Goal: Transaction & Acquisition: Purchase product/service

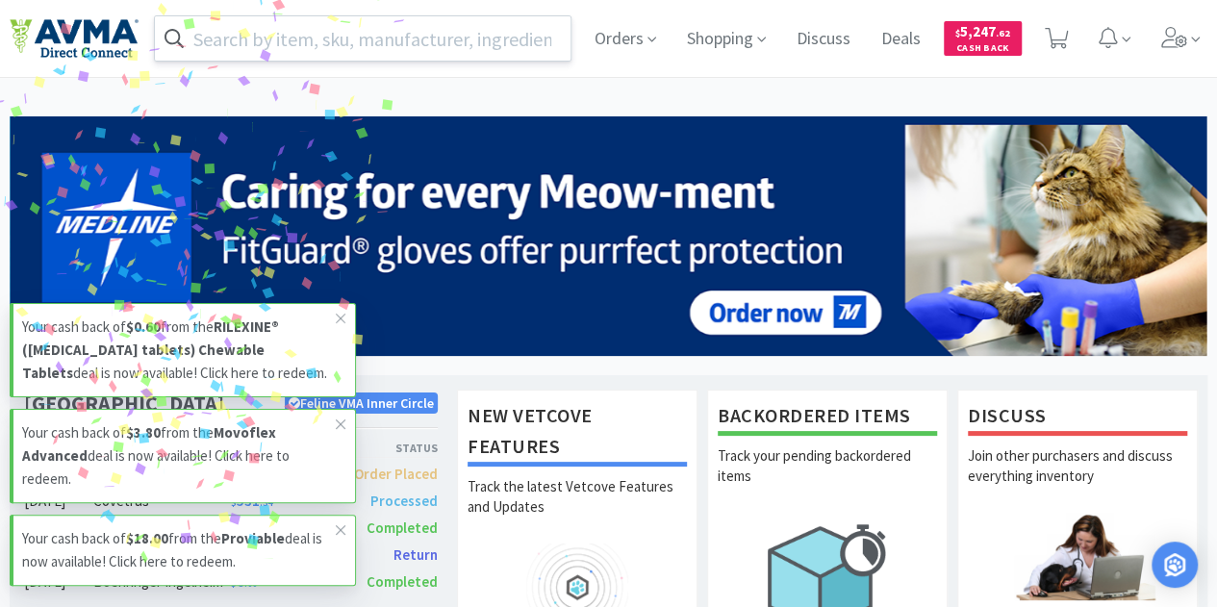
click at [471, 39] on input "text" at bounding box center [363, 38] width 416 height 44
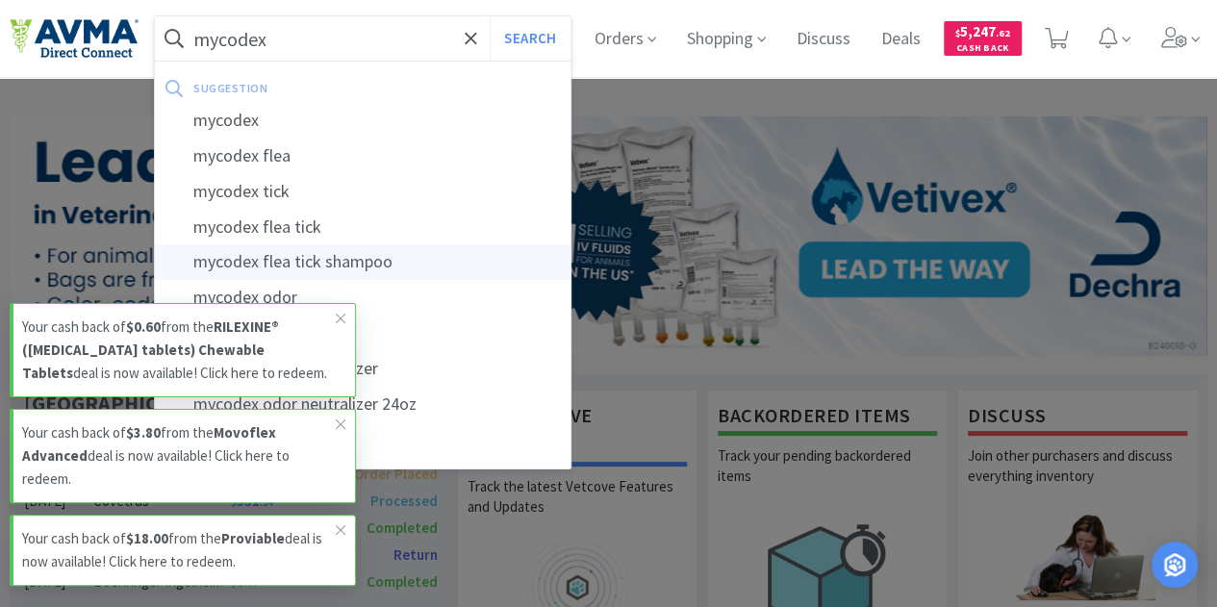
click at [366, 263] on div "mycodex flea tick shampoo" at bounding box center [363, 262] width 416 height 36
type input "mycodex flea tick shampoo"
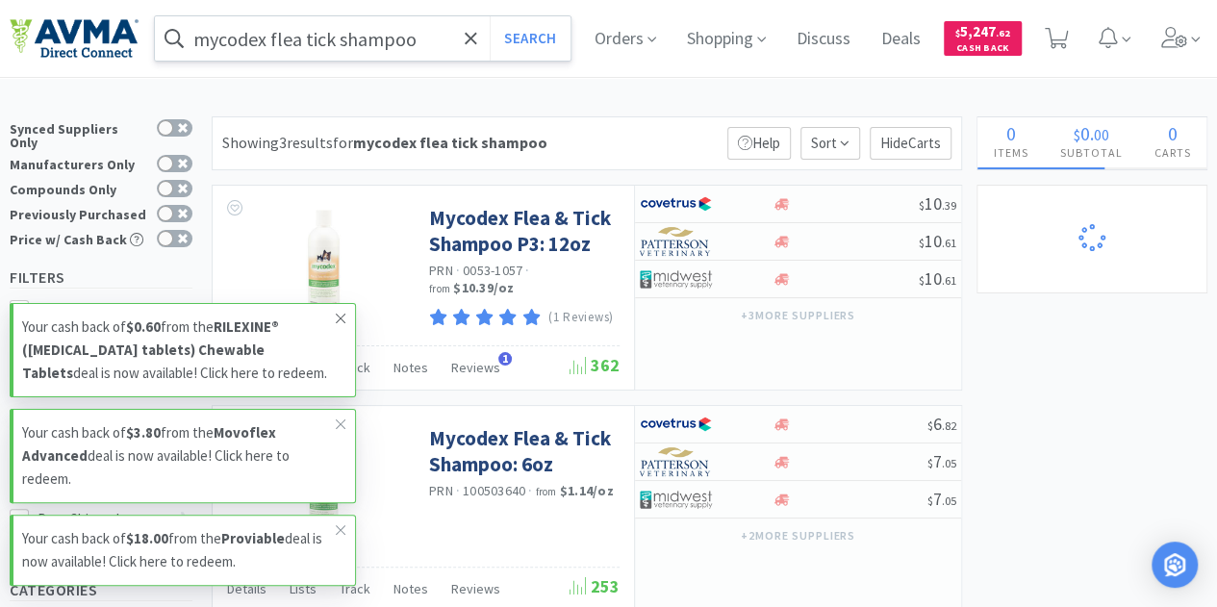
click at [343, 313] on icon at bounding box center [341, 318] width 12 height 15
select select "1"
select select "6"
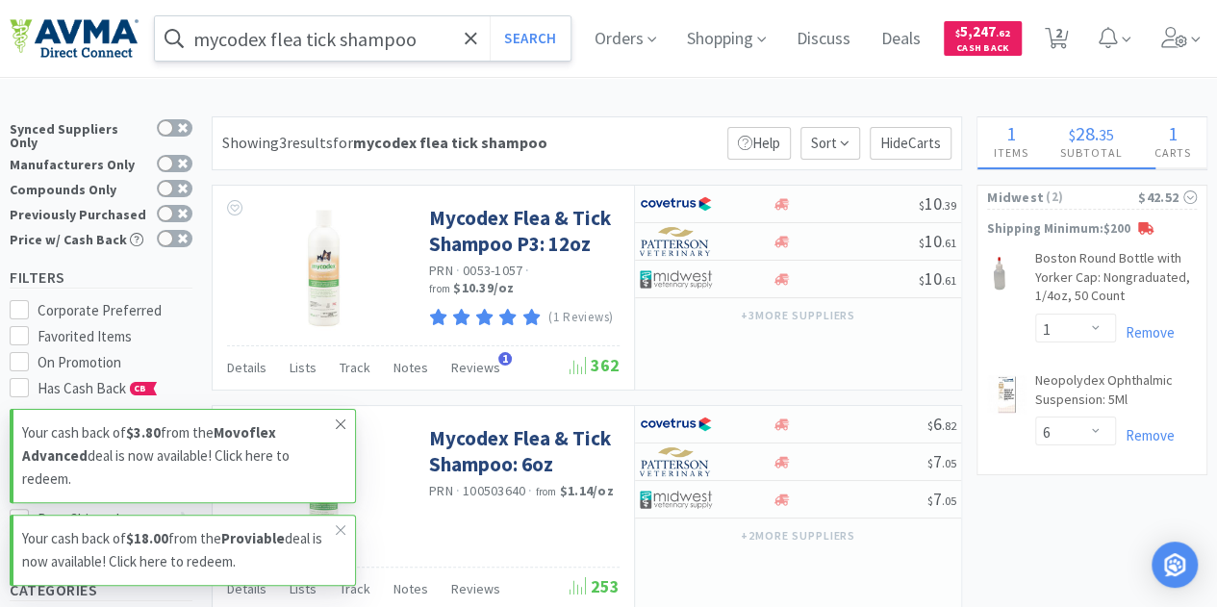
select select "1"
select select "3"
select select "1"
select select "2"
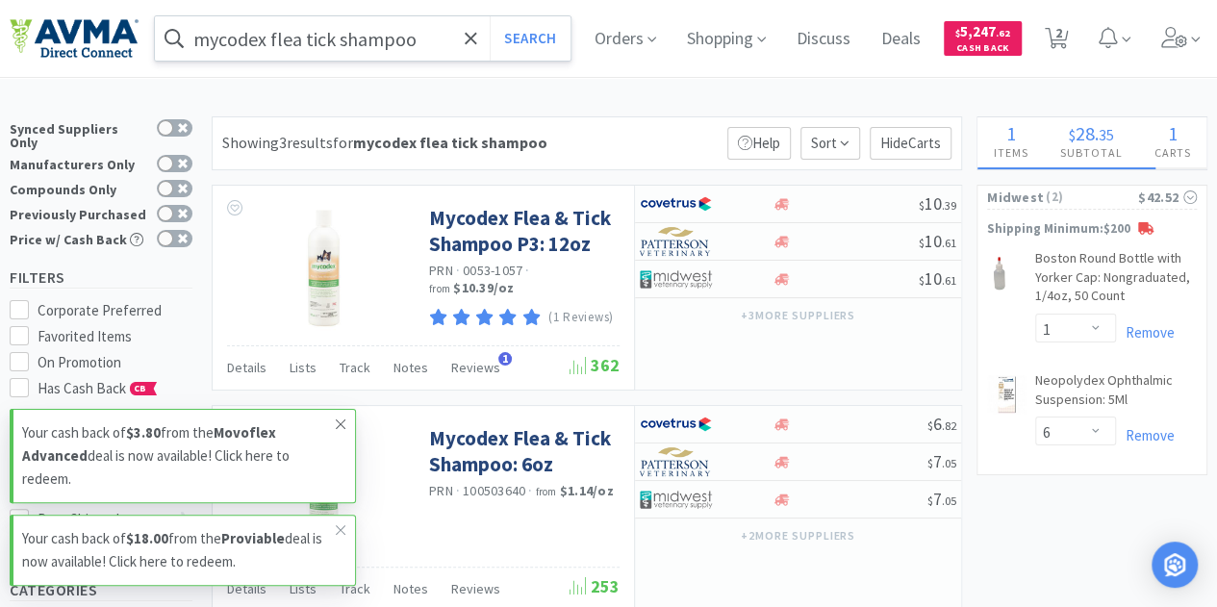
select select "1"
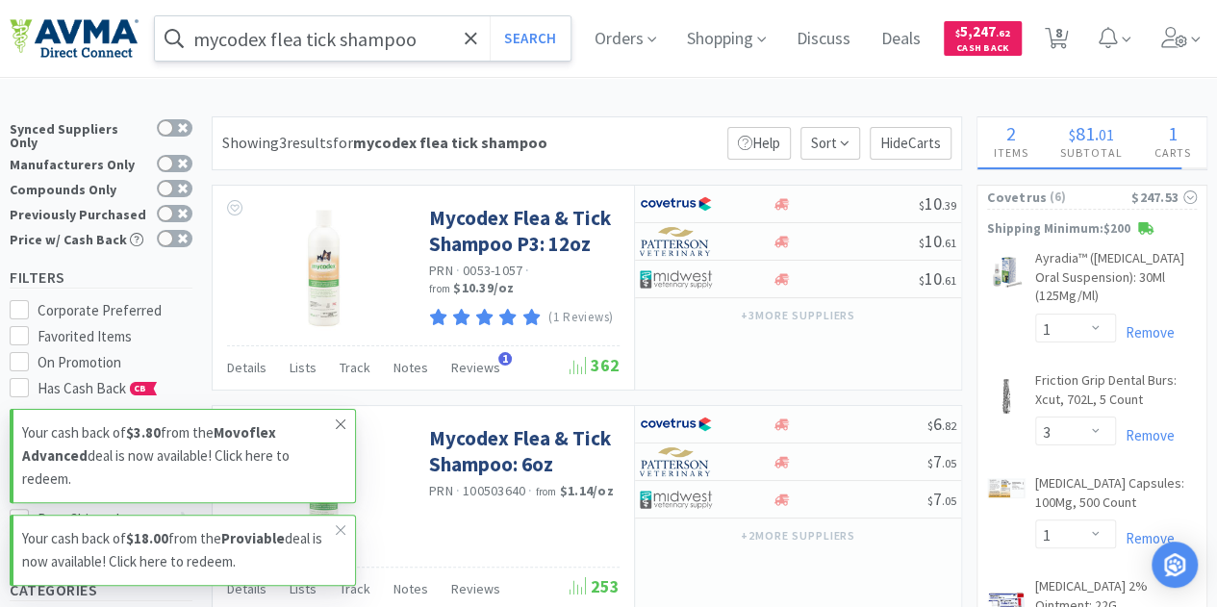
click at [336, 424] on icon at bounding box center [341, 424] width 12 height 15
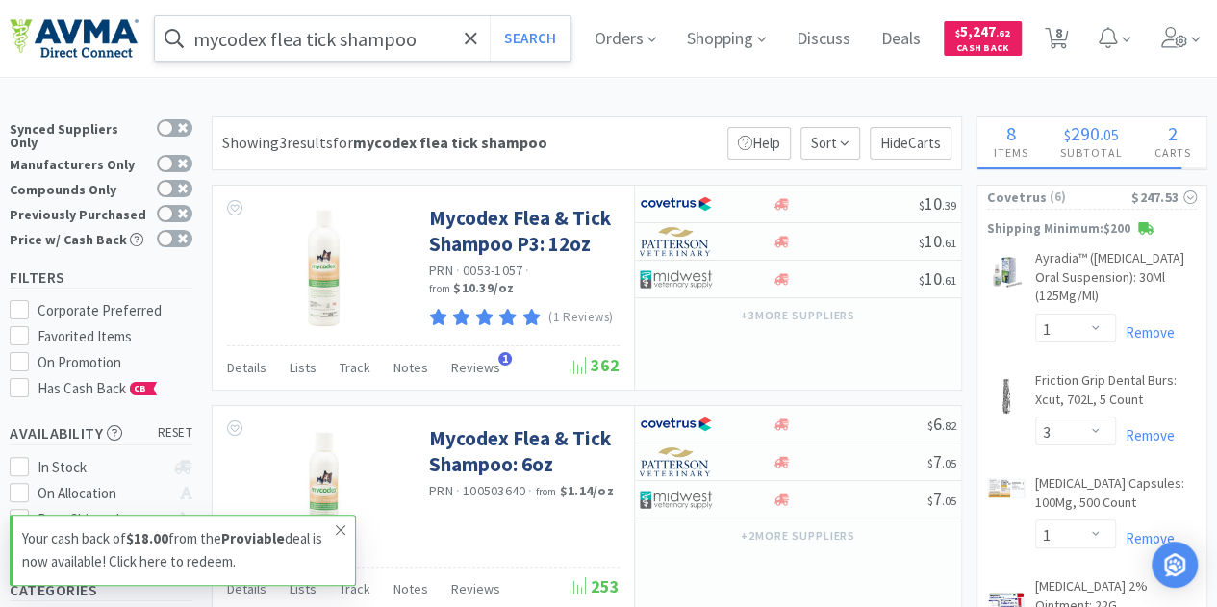
click at [341, 528] on icon at bounding box center [341, 529] width 12 height 15
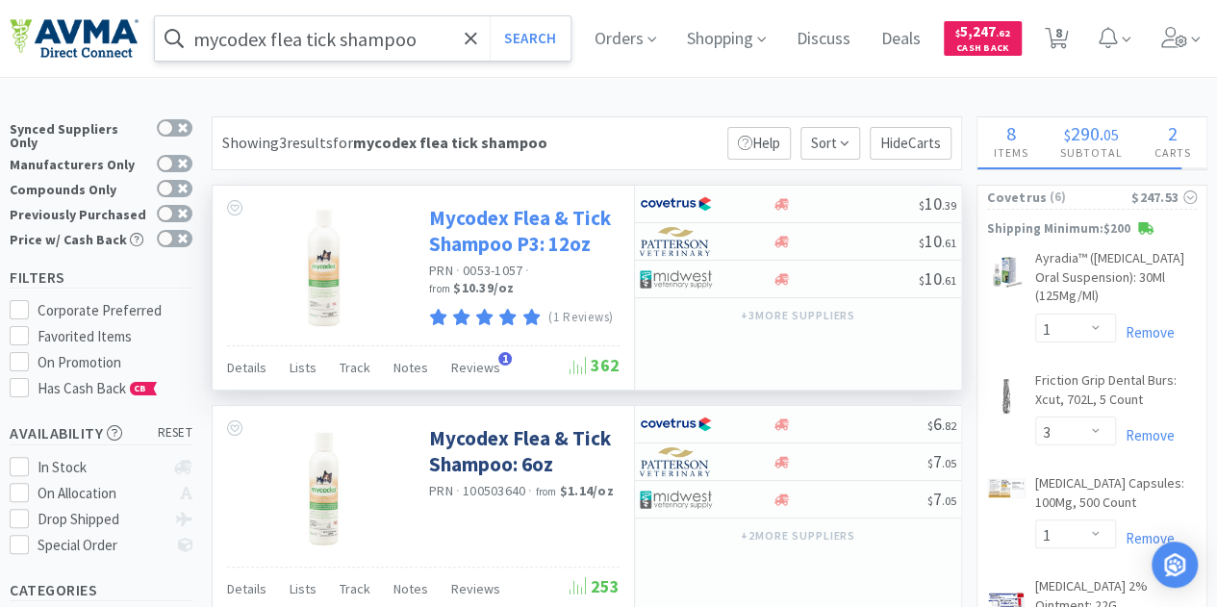
click at [527, 233] on link "Mycodex Flea & Tick Shampoo P3: 12oz" at bounding box center [522, 231] width 186 height 53
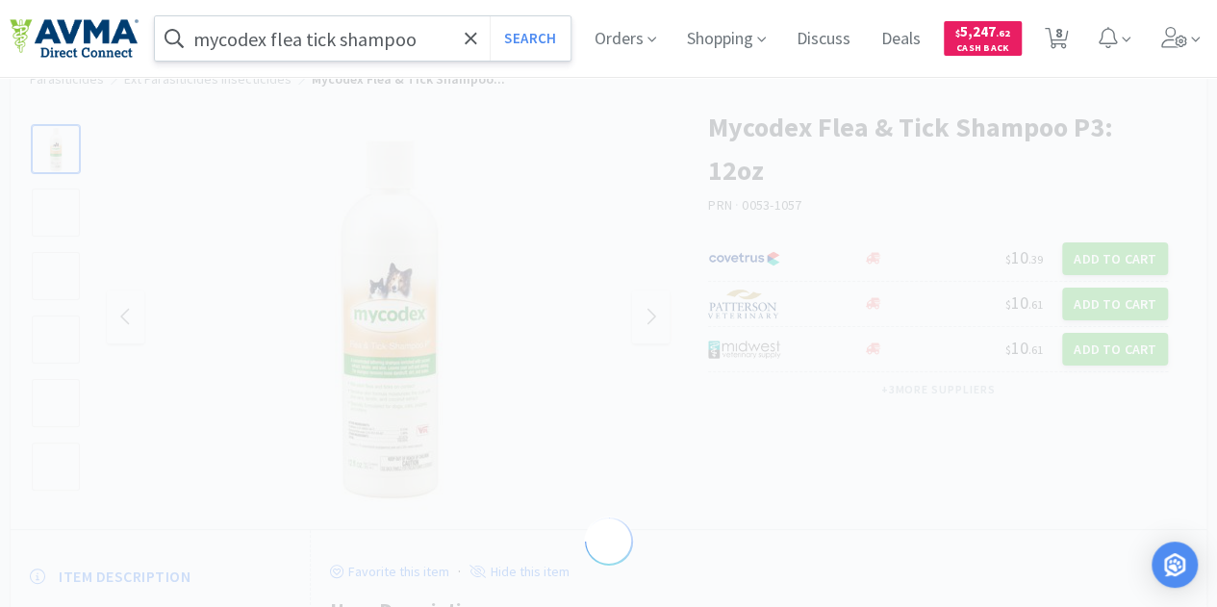
select select "265776"
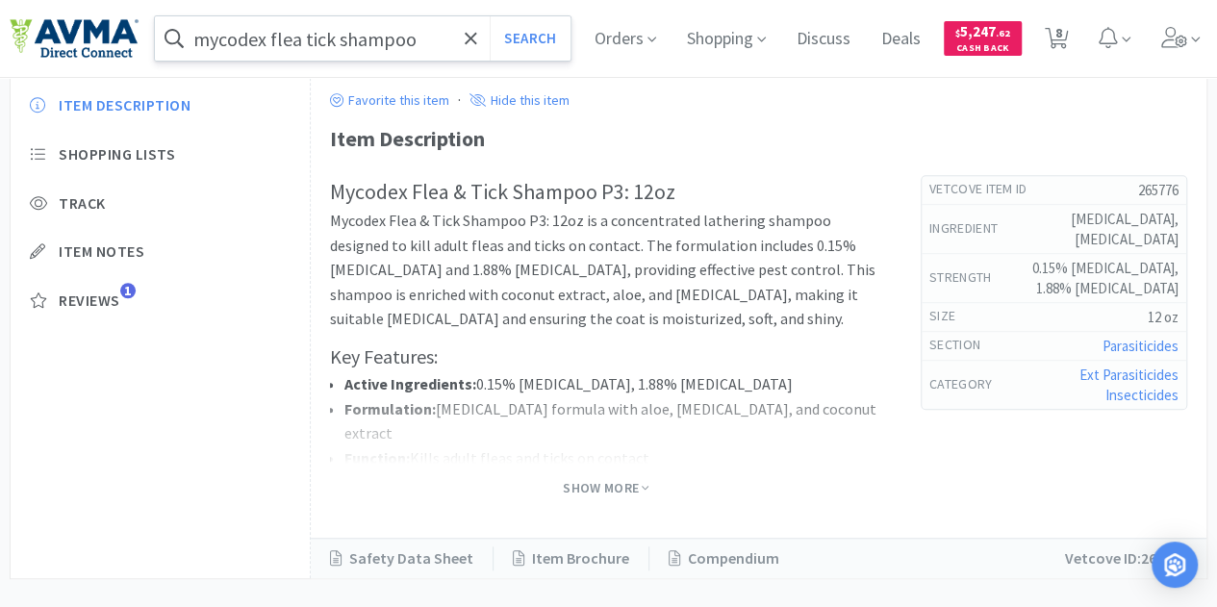
scroll to position [577, 0]
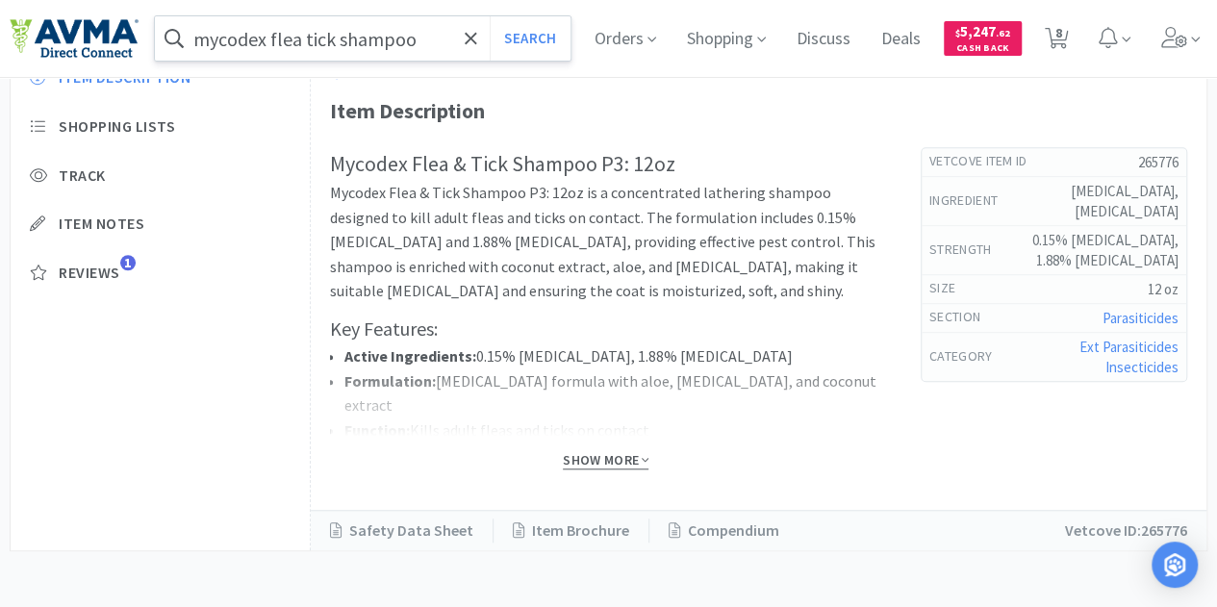
click at [580, 459] on span "Show More" at bounding box center [606, 460] width 86 height 18
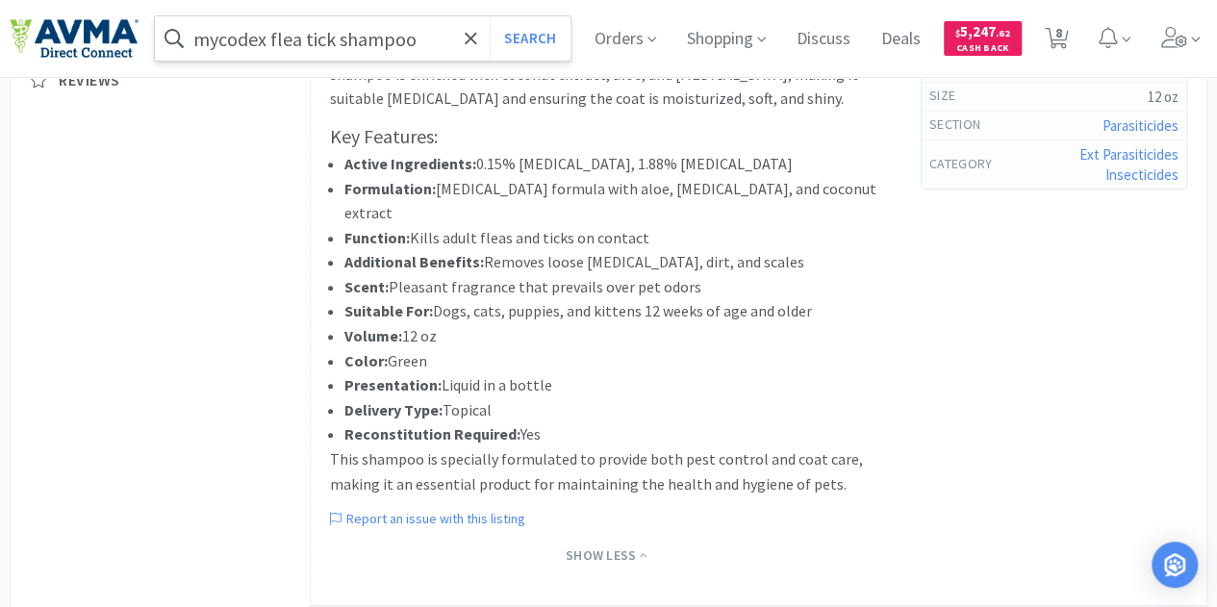
scroll to position [289, 0]
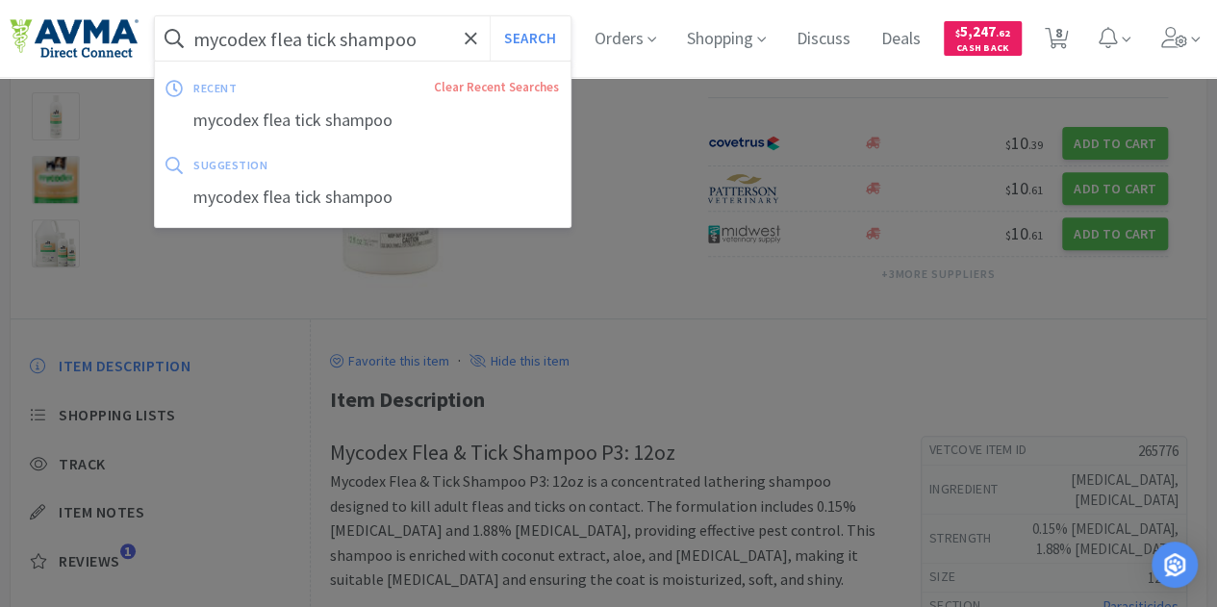
click at [265, 36] on input "mycodex flea tick shampoo" at bounding box center [363, 38] width 416 height 44
drag, startPoint x: 270, startPoint y: 39, endPoint x: 50, endPoint y: 51, distance: 220.6
click at [50, 51] on div "mycodex flea tick shampoo Search recent Clear Recent Searches mycodex flea tick…" at bounding box center [609, 38] width 1198 height 77
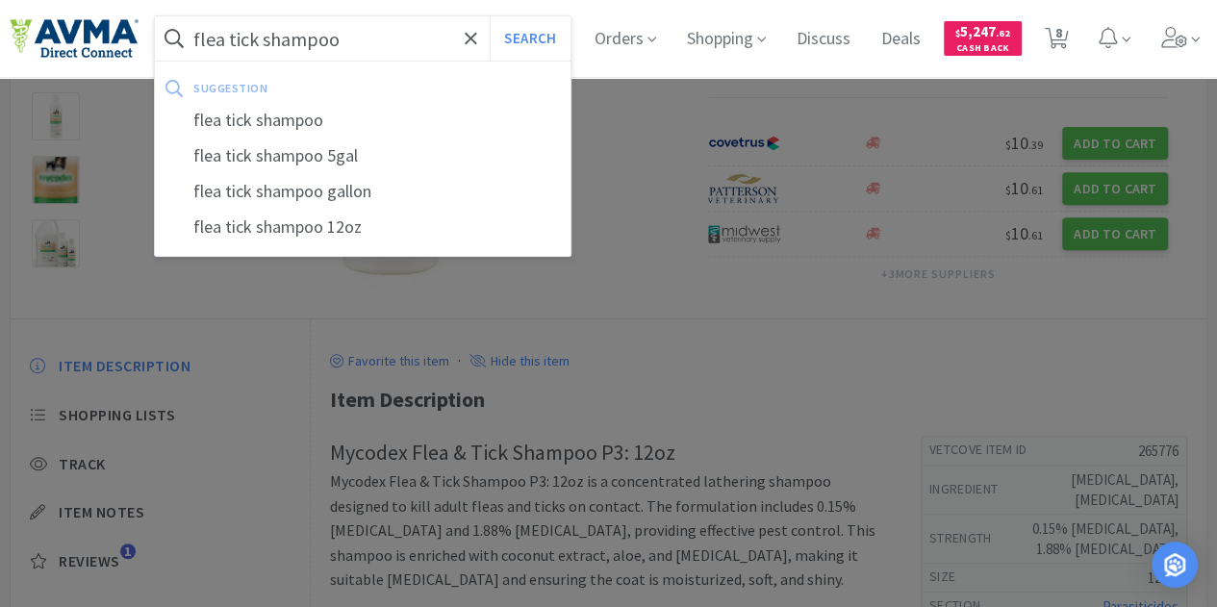
type input "flea tick shampoo"
click at [490, 16] on button "Search" at bounding box center [530, 38] width 80 height 44
select select "1"
select select "3"
select select "1"
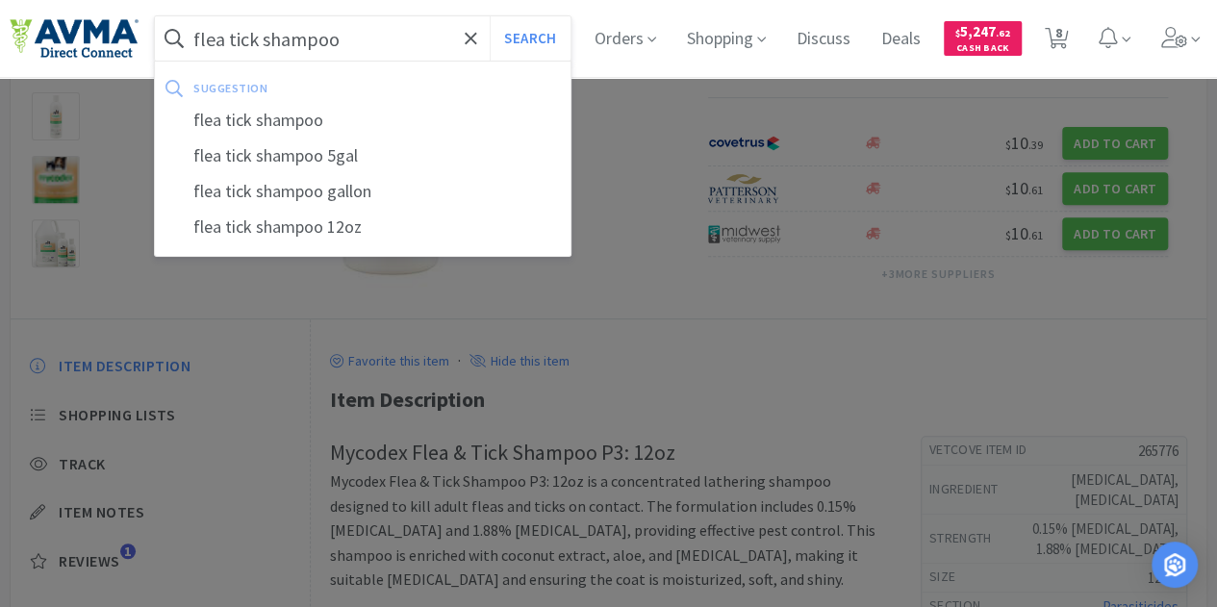
select select "2"
select select "1"
select select "6"
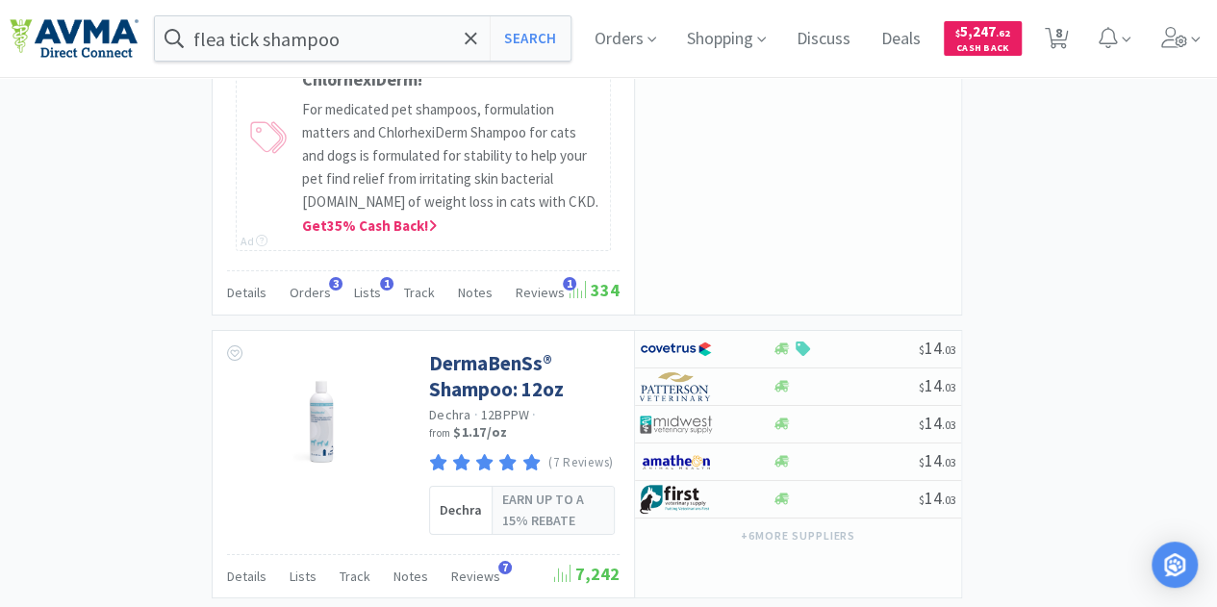
scroll to position [3550, 0]
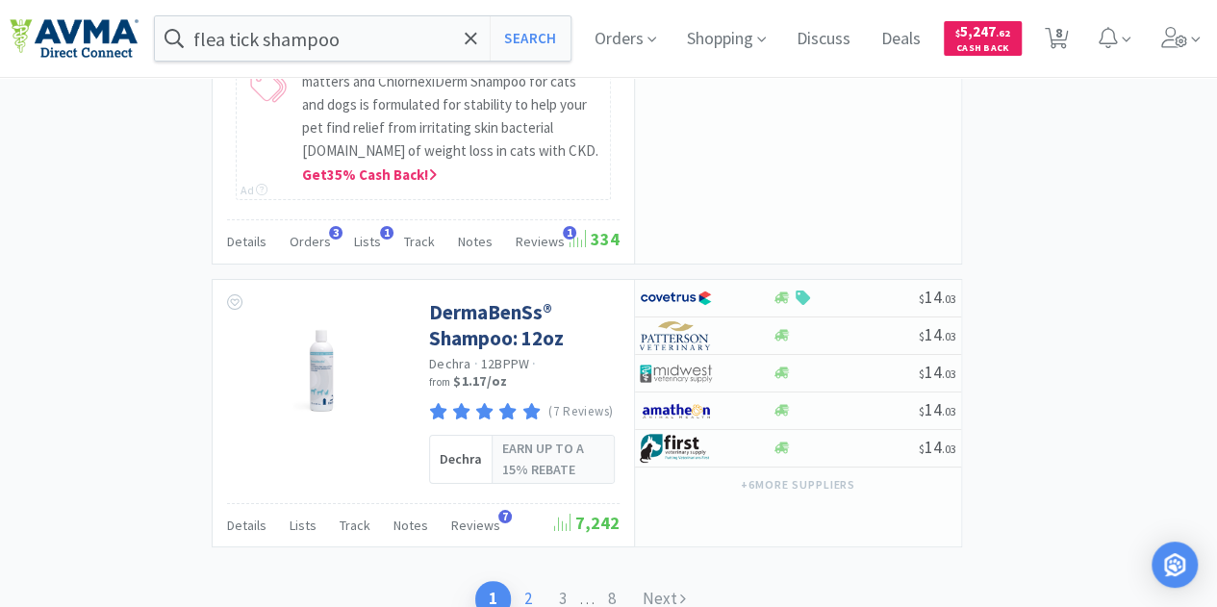
click at [519, 581] on link "2" at bounding box center [528, 599] width 35 height 36
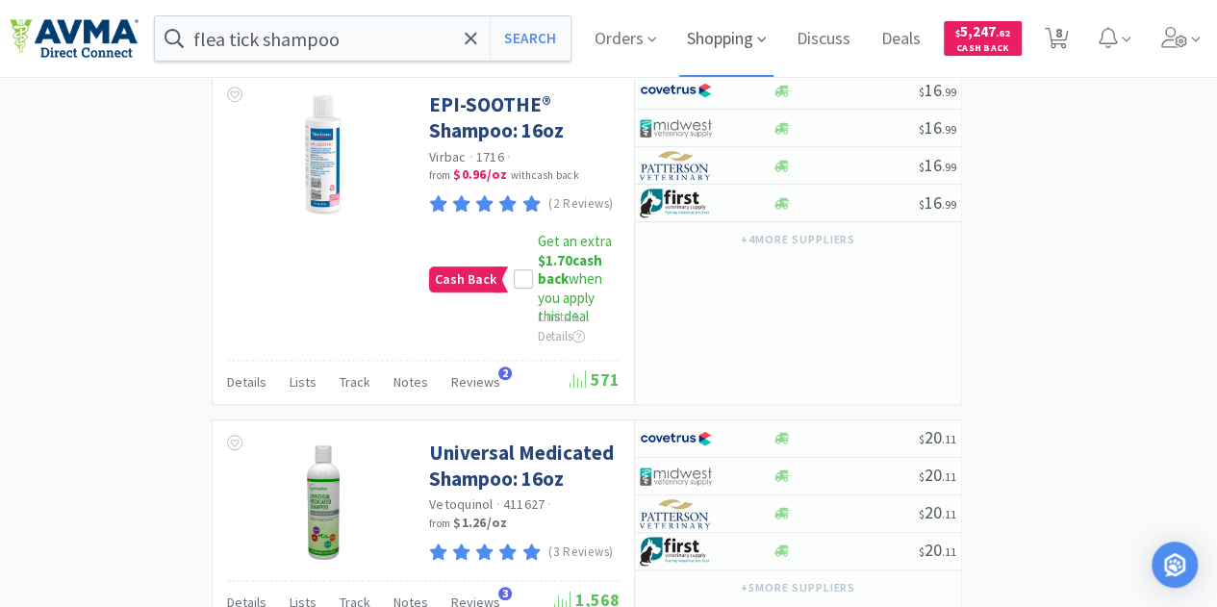
scroll to position [4236, 0]
